Goal: Task Accomplishment & Management: Use online tool/utility

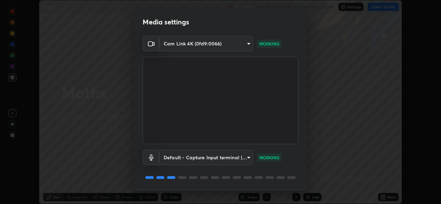
scroll to position [22, 0]
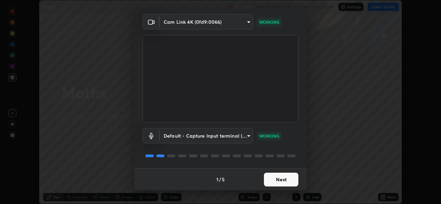
click at [271, 179] on button "Next" at bounding box center [281, 180] width 34 height 14
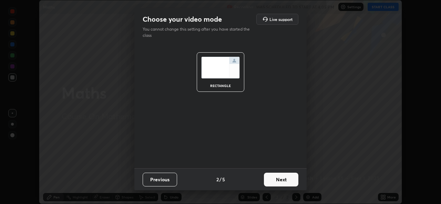
scroll to position [0, 0]
click at [271, 179] on button "Next" at bounding box center [281, 180] width 34 height 14
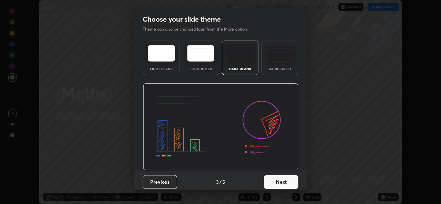
click at [271, 179] on button "Next" at bounding box center [281, 182] width 34 height 14
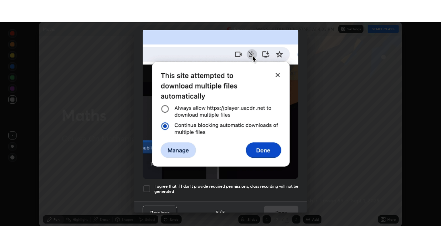
scroll to position [162, 0]
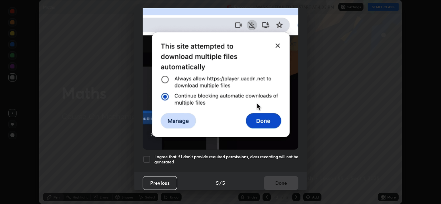
click at [184, 161] on h5 "I agree that if I don't provide required permissions, class recording will not …" at bounding box center [226, 159] width 144 height 11
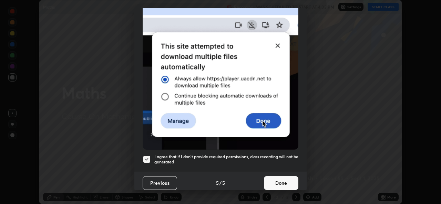
click at [272, 179] on button "Done" at bounding box center [281, 183] width 34 height 14
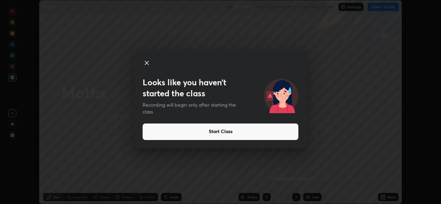
click at [210, 133] on button "Start Class" at bounding box center [221, 132] width 156 height 17
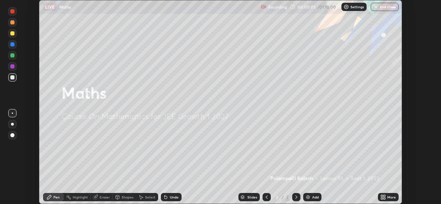
click at [384, 198] on icon at bounding box center [384, 199] width 2 height 2
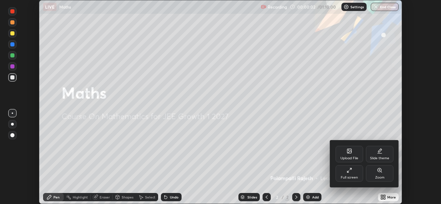
click at [346, 174] on div "Full screen" at bounding box center [349, 173] width 28 height 17
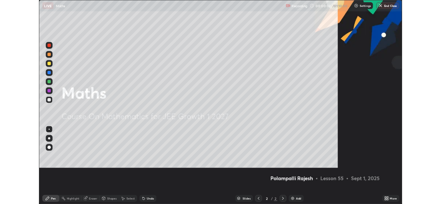
scroll to position [248, 441]
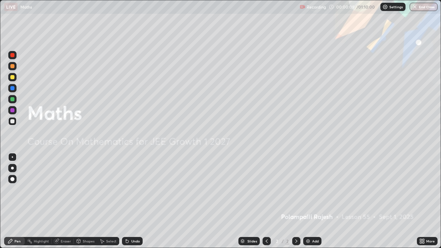
click at [309, 204] on img at bounding box center [308, 241] width 6 height 6
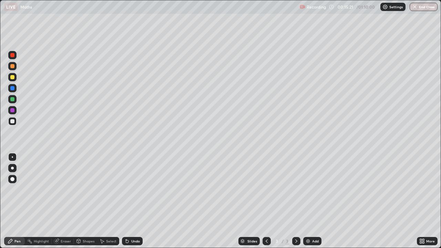
click at [131, 204] on div "Undo" at bounding box center [135, 240] width 9 height 3
click at [61, 204] on div "Eraser" at bounding box center [66, 240] width 10 height 3
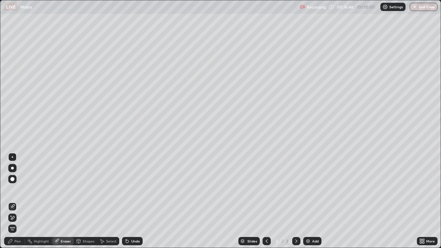
click at [14, 204] on icon at bounding box center [13, 218] width 6 height 6
click at [20, 204] on div "Pen" at bounding box center [17, 240] width 6 height 3
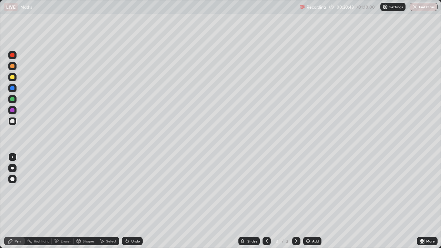
click at [307, 204] on img at bounding box center [308, 241] width 6 height 6
click at [134, 204] on div "Undo" at bounding box center [135, 240] width 9 height 3
click at [128, 204] on icon at bounding box center [127, 241] width 6 height 6
click at [11, 114] on div at bounding box center [12, 110] width 8 height 8
click at [61, 204] on div "Eraser" at bounding box center [66, 240] width 10 height 3
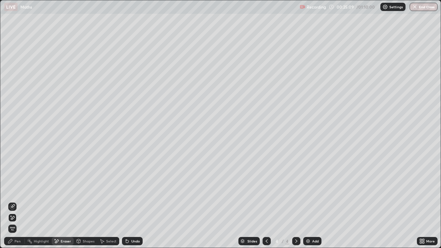
click at [20, 204] on div "Pen" at bounding box center [17, 240] width 6 height 3
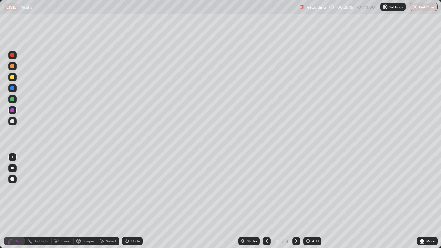
click at [11, 125] on div at bounding box center [12, 121] width 8 height 8
click at [14, 100] on div at bounding box center [12, 99] width 4 height 4
click at [13, 121] on div at bounding box center [12, 121] width 4 height 4
click at [129, 204] on div "Undo" at bounding box center [132, 241] width 21 height 8
click at [133, 204] on div "Undo" at bounding box center [135, 240] width 9 height 3
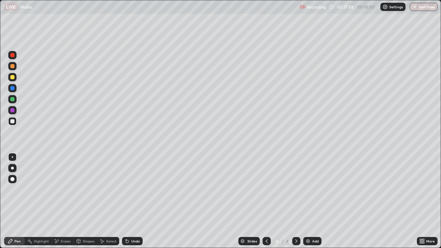
click at [133, 204] on div "Undo" at bounding box center [135, 240] width 9 height 3
click at [10, 101] on div at bounding box center [12, 99] width 8 height 8
click at [63, 204] on div "Eraser" at bounding box center [66, 240] width 10 height 3
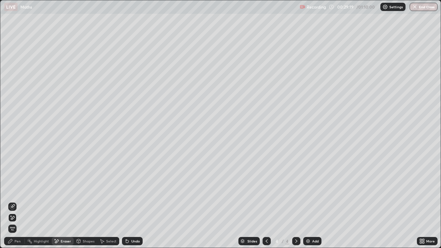
click at [104, 204] on icon at bounding box center [102, 241] width 6 height 6
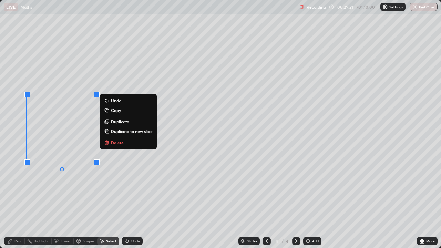
click at [107, 143] on icon at bounding box center [107, 143] width 0 height 1
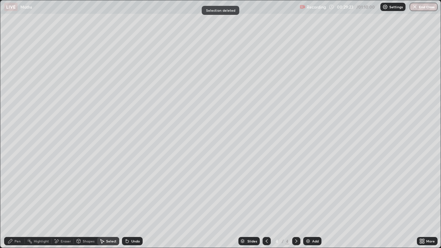
click at [22, 204] on div "Pen" at bounding box center [14, 241] width 21 height 8
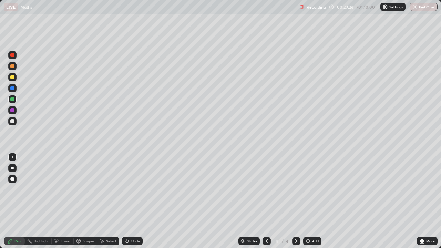
click at [10, 121] on div at bounding box center [12, 121] width 4 height 4
click at [129, 204] on div "Undo" at bounding box center [132, 241] width 21 height 8
click at [133, 204] on div "Undo" at bounding box center [135, 240] width 9 height 3
click at [60, 204] on div "Eraser" at bounding box center [63, 241] width 22 height 8
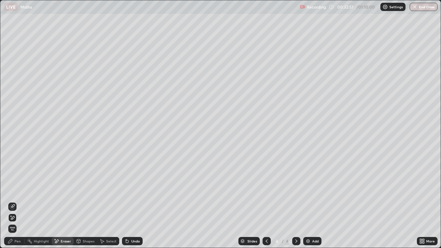
click at [106, 204] on div "Select" at bounding box center [111, 240] width 10 height 3
click at [58, 204] on icon at bounding box center [57, 240] width 4 height 3
click at [19, 204] on div "Pen" at bounding box center [17, 240] width 6 height 3
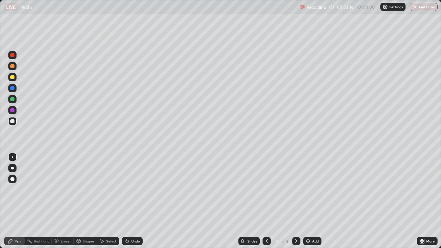
click at [64, 204] on div "Eraser" at bounding box center [66, 240] width 10 height 3
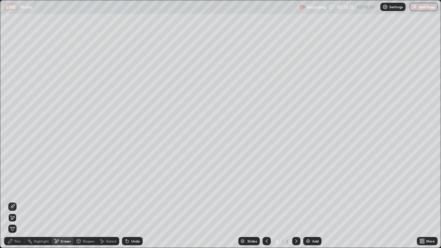
click at [21, 204] on div "Pen" at bounding box center [14, 241] width 21 height 8
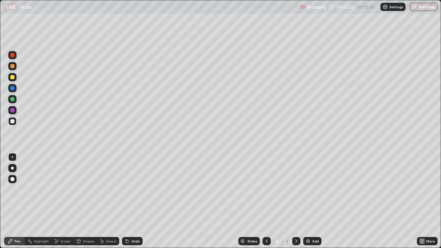
click at [61, 204] on div "Eraser" at bounding box center [63, 241] width 22 height 8
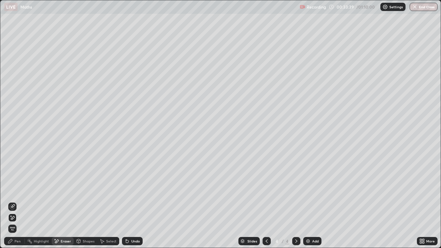
click at [22, 204] on div "Pen" at bounding box center [14, 241] width 21 height 8
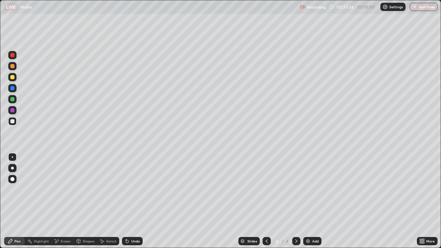
click at [63, 204] on div "Eraser" at bounding box center [66, 240] width 10 height 3
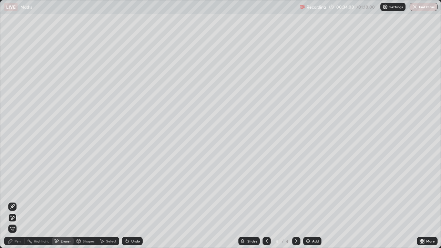
click at [105, 204] on div "Select" at bounding box center [108, 241] width 22 height 8
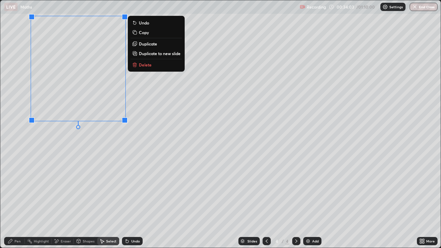
click at [142, 64] on p "Delete" at bounding box center [145, 65] width 13 height 6
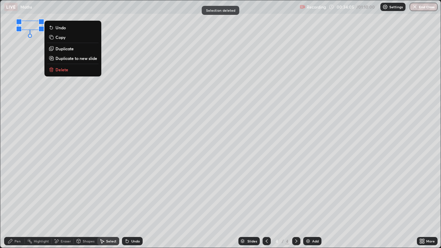
click at [58, 69] on p "Delete" at bounding box center [61, 70] width 13 height 6
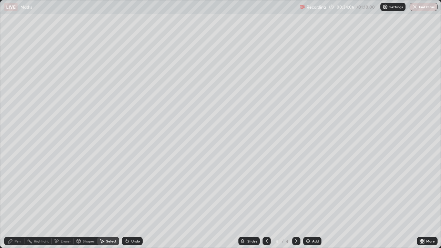
click at [15, 204] on div "Pen" at bounding box center [17, 240] width 6 height 3
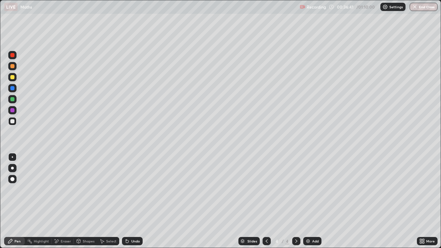
click at [59, 204] on div "Eraser" at bounding box center [63, 241] width 22 height 8
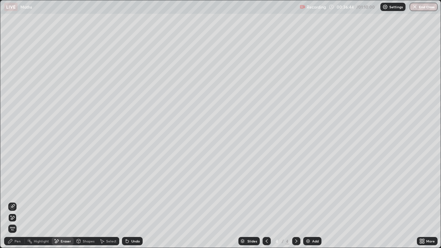
click at [17, 204] on div "Pen" at bounding box center [17, 240] width 6 height 3
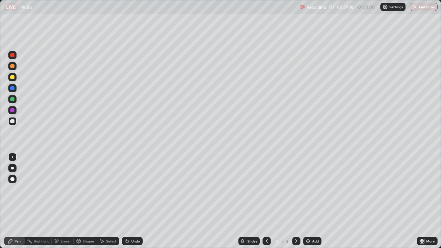
click at [311, 204] on div "Add" at bounding box center [312, 241] width 18 height 8
click at [11, 100] on div at bounding box center [12, 99] width 4 height 4
click at [126, 204] on icon at bounding box center [127, 241] width 3 height 3
click at [15, 124] on div at bounding box center [12, 121] width 8 height 8
click at [109, 204] on div "Select" at bounding box center [111, 240] width 10 height 3
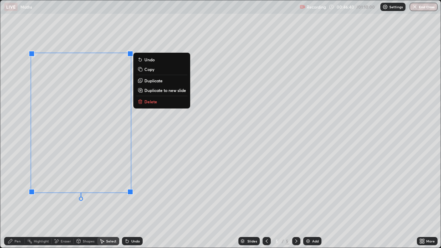
click at [147, 101] on p "Delete" at bounding box center [150, 102] width 13 height 6
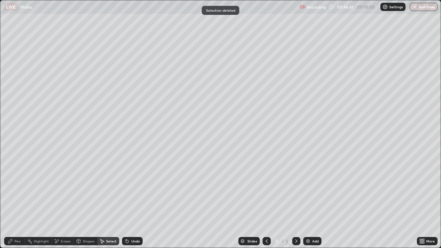
click at [16, 204] on div "Pen" at bounding box center [17, 240] width 6 height 3
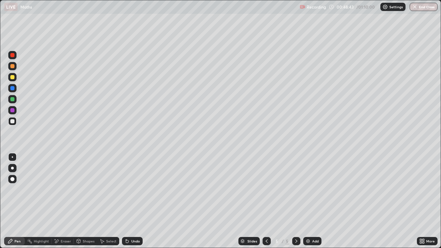
click at [129, 204] on div "Undo" at bounding box center [132, 241] width 21 height 8
click at [131, 204] on div "Undo" at bounding box center [135, 240] width 9 height 3
click at [63, 204] on div "Eraser" at bounding box center [66, 240] width 10 height 3
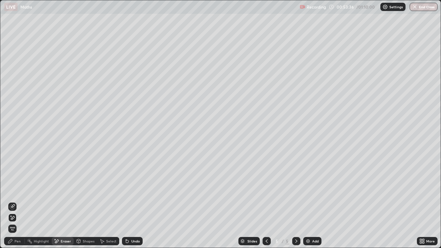
click at [112, 204] on div "Select" at bounding box center [111, 240] width 10 height 3
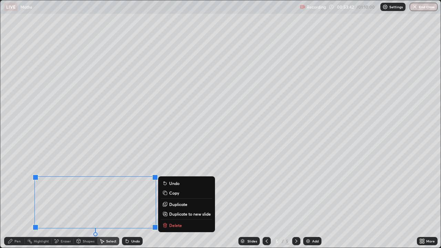
click at [169, 204] on div "0 ° Undo Copy Duplicate Duplicate to new slide Delete" at bounding box center [220, 123] width 440 height 247
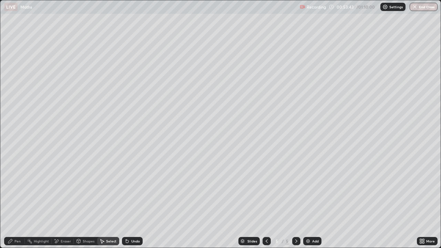
click at [155, 188] on div "0 ° Undo Copy Duplicate Duplicate to new slide Delete" at bounding box center [220, 123] width 440 height 247
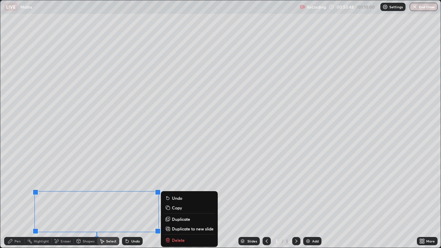
click at [131, 178] on div "0 ° Undo Copy Duplicate Duplicate to new slide Delete" at bounding box center [220, 123] width 440 height 247
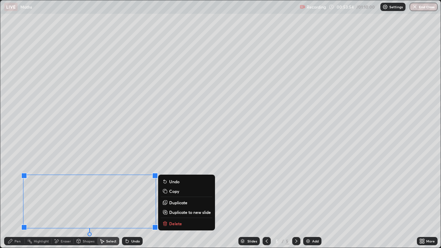
click at [173, 204] on p "Duplicate to new slide" at bounding box center [190, 212] width 42 height 6
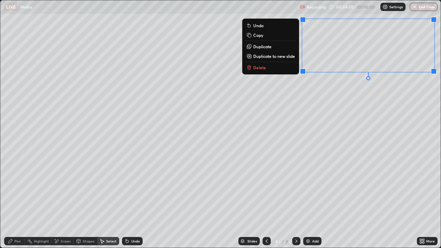
click at [19, 204] on div "Pen" at bounding box center [14, 241] width 21 height 8
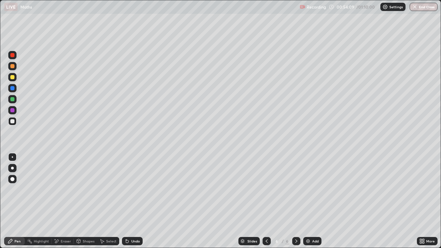
click at [59, 204] on div "Eraser" at bounding box center [63, 241] width 22 height 8
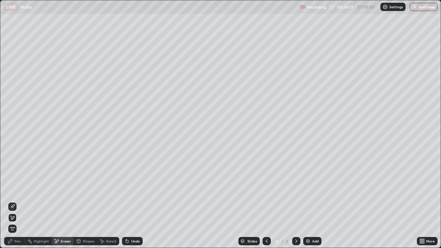
click at [16, 204] on div "Pen" at bounding box center [17, 240] width 6 height 3
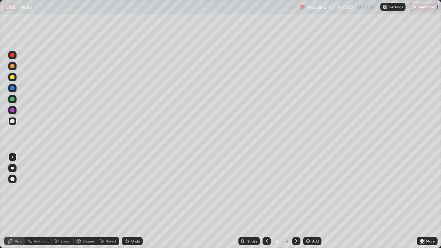
click at [416, 9] on img "button" at bounding box center [415, 7] width 6 height 6
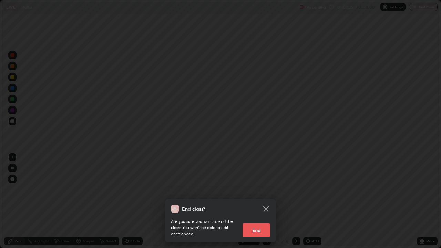
click at [258, 204] on button "End" at bounding box center [256, 230] width 28 height 14
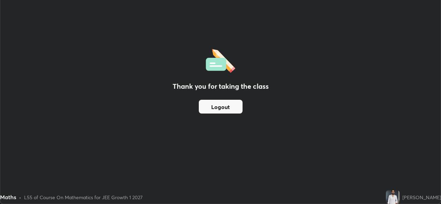
scroll to position [34232, 33995]
